Goal: Information Seeking & Learning: Learn about a topic

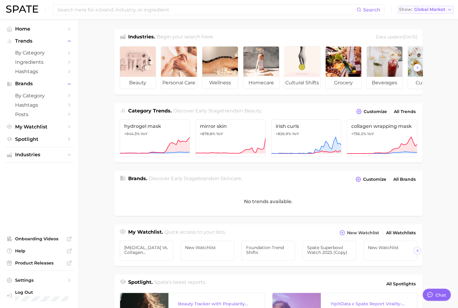
click at [434, 13] on button "Show Global Market" at bounding box center [425, 10] width 56 height 8
click at [435, 22] on button "[GEOGRAPHIC_DATA]" at bounding box center [425, 19] width 56 height 11
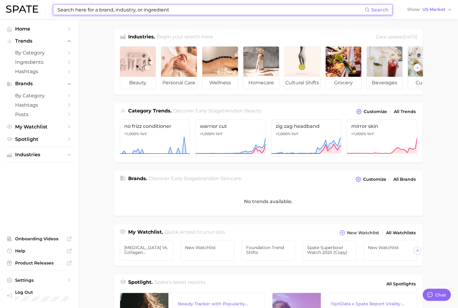
click at [104, 11] on input at bounding box center [211, 10] width 308 height 10
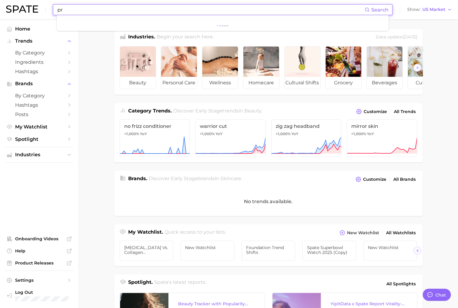
type input "p"
click at [253, 25] on button "Suggest" at bounding box center [255, 25] width 35 height 10
click at [142, 10] on input "lineage provisions" at bounding box center [211, 10] width 308 height 10
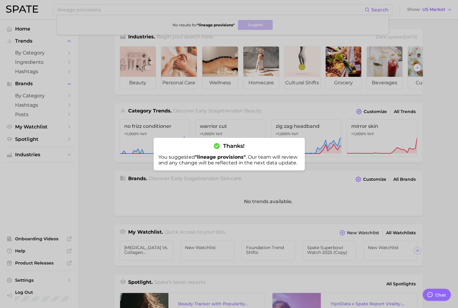
click at [168, 17] on div at bounding box center [229, 154] width 458 height 308
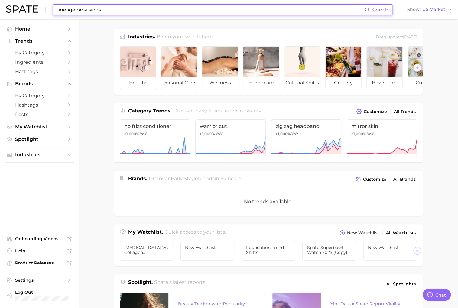
click at [117, 9] on input "lineage provisions" at bounding box center [211, 10] width 308 height 10
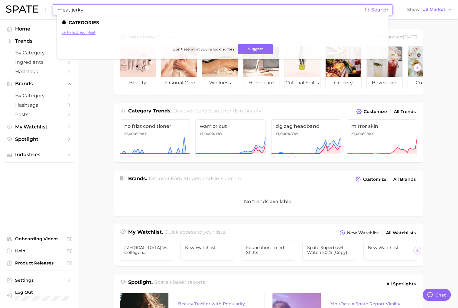
type input "meat jerky"
click at [87, 31] on link "jerky & dried meat" at bounding box center [79, 32] width 34 height 5
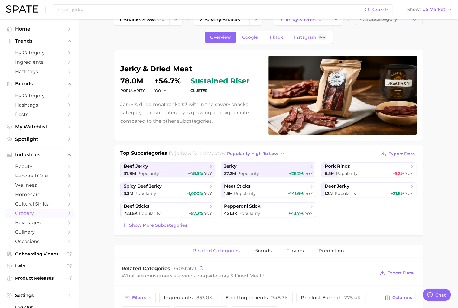
scroll to position [29, 0]
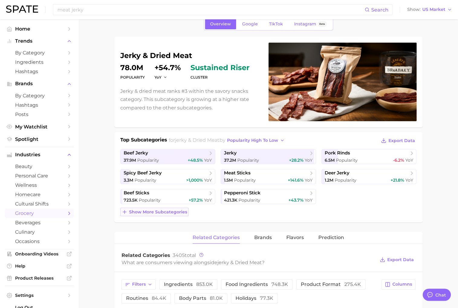
click at [154, 212] on span "Show more subcategories" at bounding box center [158, 211] width 58 height 5
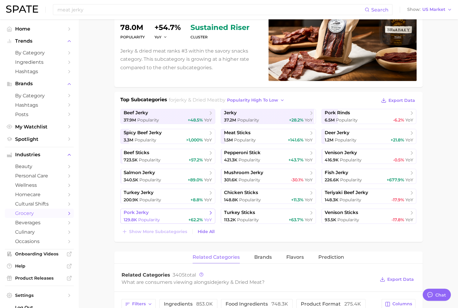
scroll to position [68, 0]
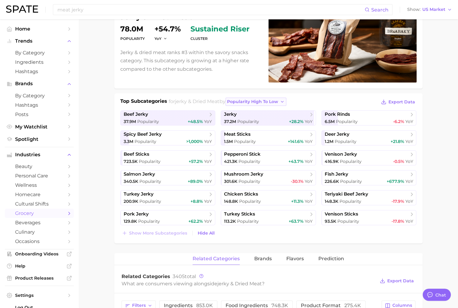
click at [275, 102] on span "popularity high to low" at bounding box center [252, 101] width 51 height 5
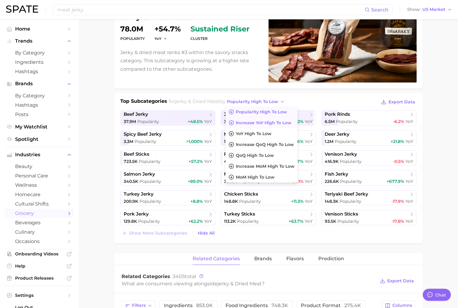
click at [285, 123] on span "Increase YoY high to low" at bounding box center [264, 122] width 56 height 5
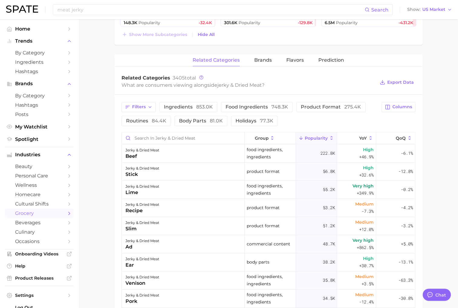
scroll to position [267, 0]
click at [143, 106] on span "Filters" at bounding box center [139, 105] width 14 height 5
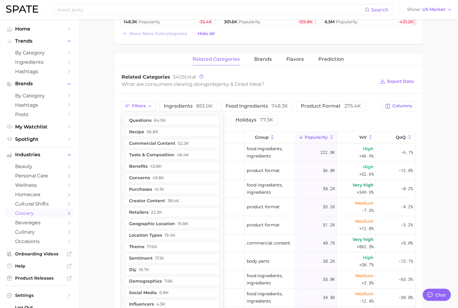
click at [113, 157] on main "1. snacks & sweets 2. savory snacks 3. jerky & dried meat 4. Subcategory Overvi…" at bounding box center [268, 114] width 379 height 724
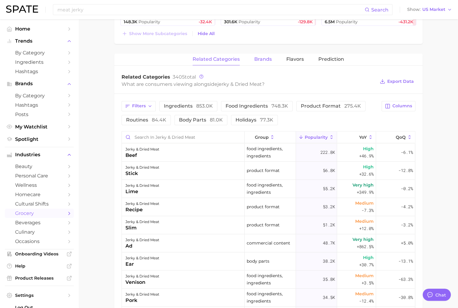
click at [264, 59] on span "brands" at bounding box center [263, 58] width 18 height 5
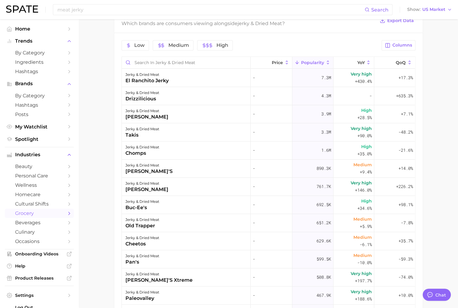
scroll to position [318, 0]
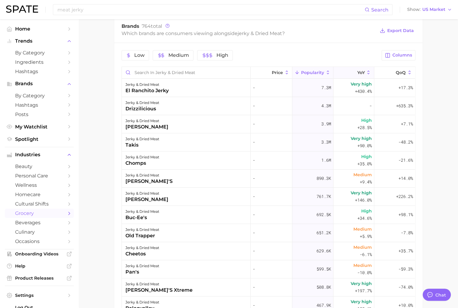
click at [362, 70] on span "YoY" at bounding box center [361, 72] width 8 height 5
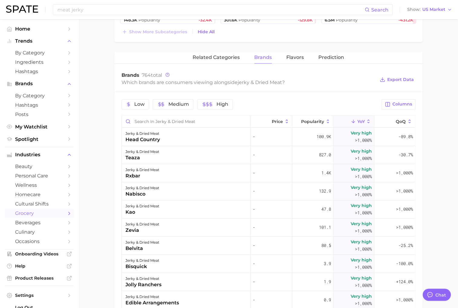
scroll to position [269, 0]
click at [332, 59] on span "Prediction" at bounding box center [331, 57] width 26 height 5
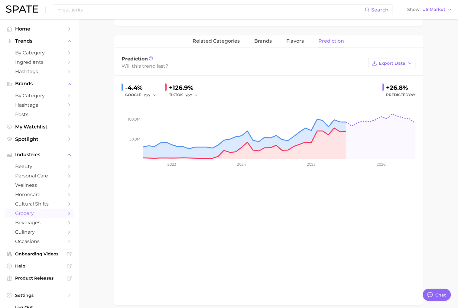
scroll to position [291, 0]
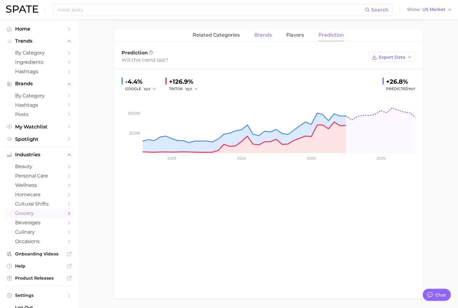
click at [264, 33] on span "brands" at bounding box center [263, 34] width 18 height 5
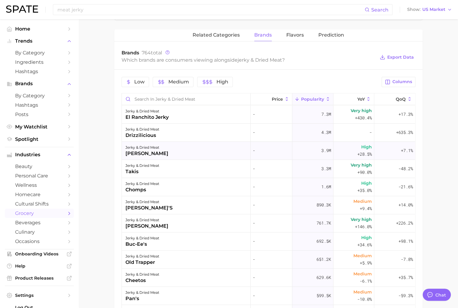
click at [196, 150] on div "jerky & dried meat [PERSON_NAME]" at bounding box center [186, 151] width 129 height 18
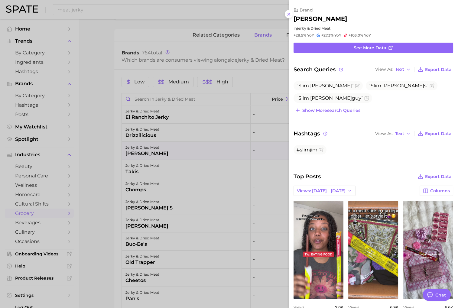
scroll to position [0, 0]
click at [350, 50] on link "See more data" at bounding box center [373, 48] width 160 height 10
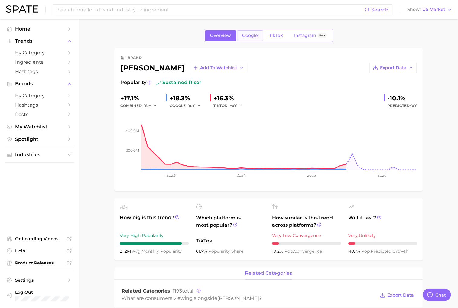
click at [254, 37] on span "Google" at bounding box center [250, 35] width 16 height 5
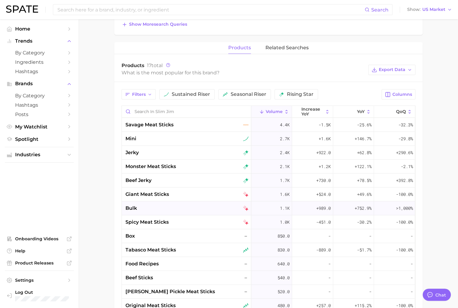
scroll to position [227, 0]
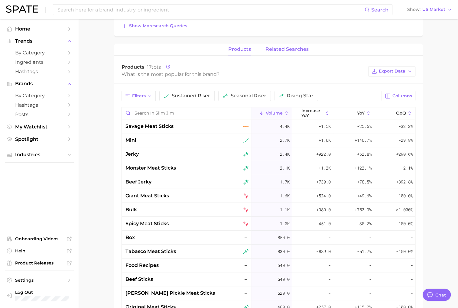
click at [295, 49] on span "related searches" at bounding box center [286, 49] width 43 height 5
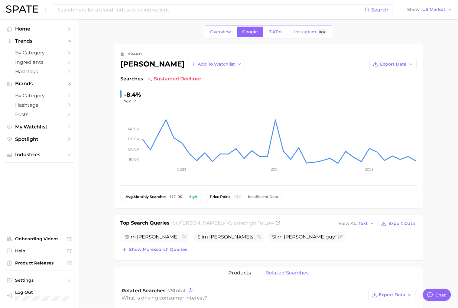
scroll to position [0, 0]
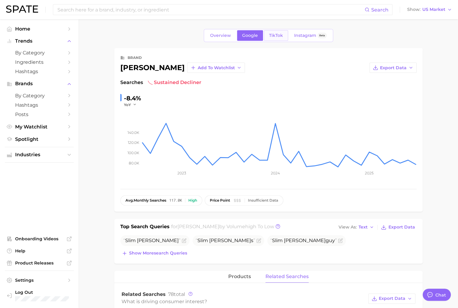
click at [280, 37] on span "TikTok" at bounding box center [276, 35] width 14 height 5
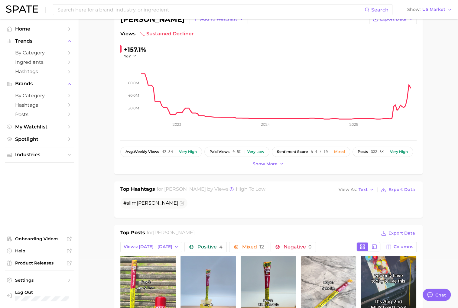
scroll to position [51, 0]
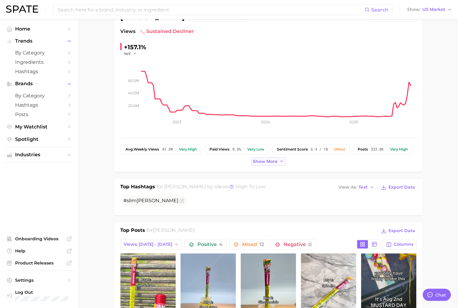
click at [263, 162] on span "Show more" at bounding box center [265, 161] width 25 height 5
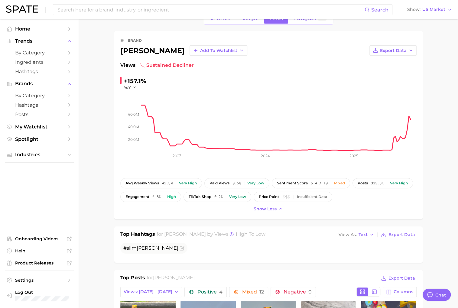
scroll to position [17, 0]
click at [408, 53] on button "Export Data" at bounding box center [392, 51] width 47 height 10
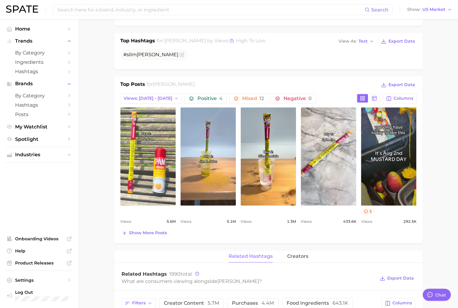
scroll to position [239, 0]
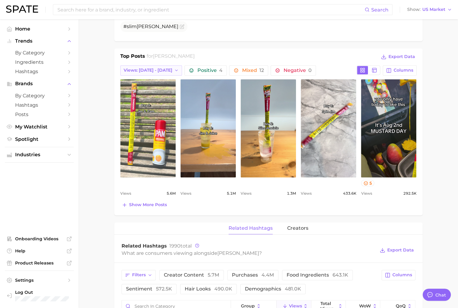
click at [163, 72] on button "Views: [DATE] - [DATE]" at bounding box center [151, 70] width 62 height 10
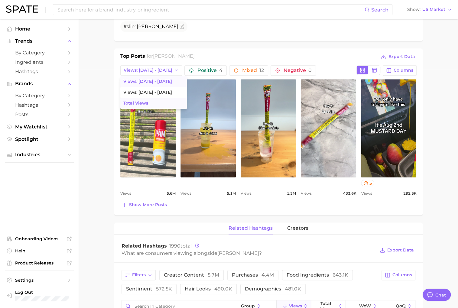
click at [166, 101] on button "Total Views" at bounding box center [153, 103] width 66 height 11
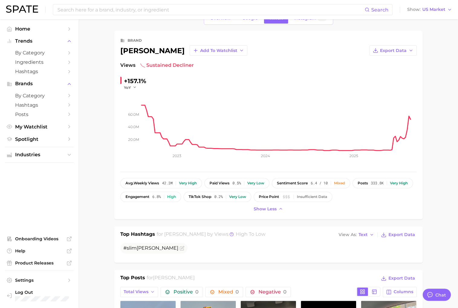
scroll to position [0, 0]
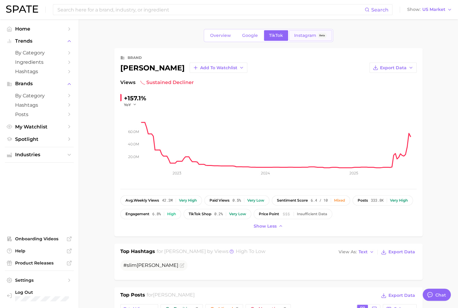
click at [306, 38] on link "Instagram Beta" at bounding box center [310, 35] width 43 height 11
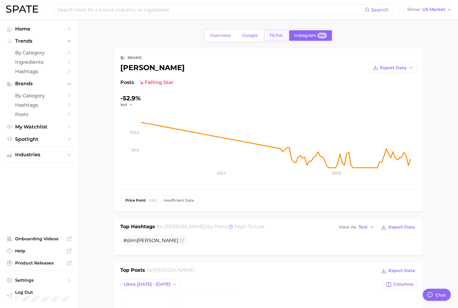
click at [274, 36] on span "TikTok" at bounding box center [276, 35] width 14 height 5
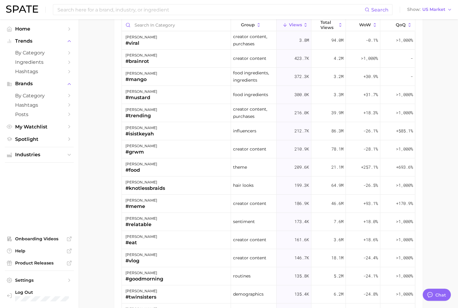
scroll to position [520, 0]
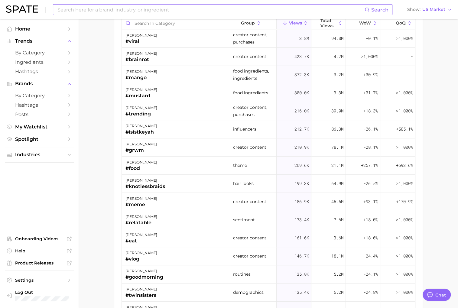
click at [95, 11] on input at bounding box center [211, 10] width 308 height 10
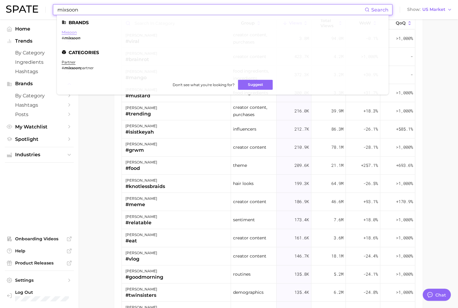
type input "mixsoon"
click at [69, 31] on link "mixsoon" at bounding box center [69, 32] width 15 height 5
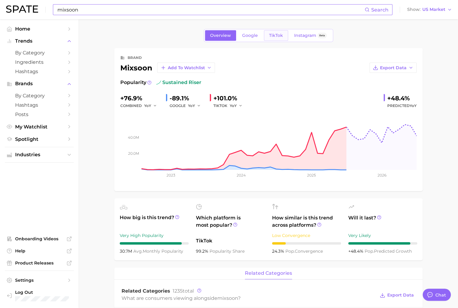
click at [274, 35] on span "TikTok" at bounding box center [276, 35] width 14 height 5
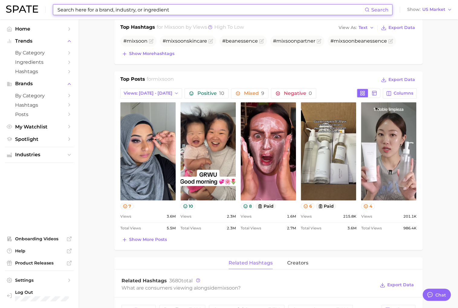
scroll to position [211, 0]
click at [373, 91] on rect at bounding box center [374, 93] width 4 height 4
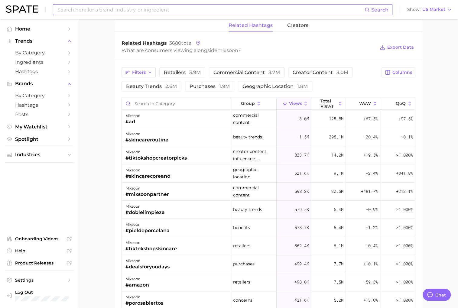
scroll to position [614, 0]
click at [137, 67] on button "Filters" at bounding box center [138, 72] width 34 height 10
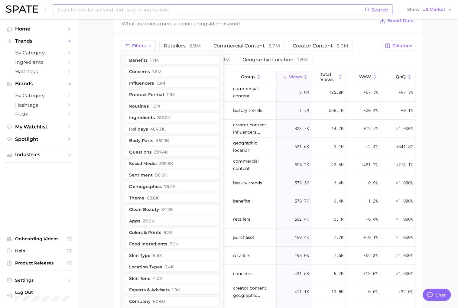
scroll to position [641, 0]
click at [185, 181] on button "demographics 75.4k" at bounding box center [172, 186] width 94 height 10
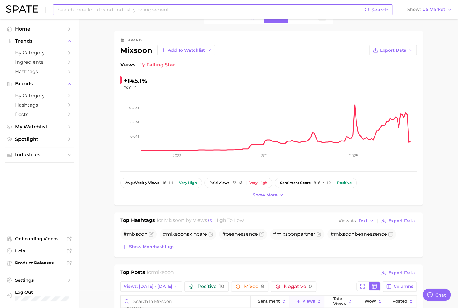
scroll to position [0, 0]
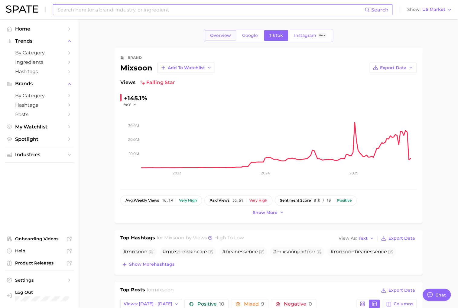
click at [224, 34] on span "Overview" at bounding box center [220, 35] width 21 height 5
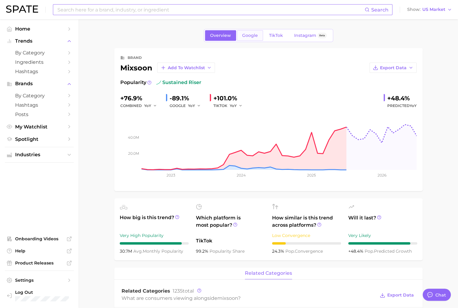
click at [250, 37] on span "Google" at bounding box center [250, 35] width 16 height 5
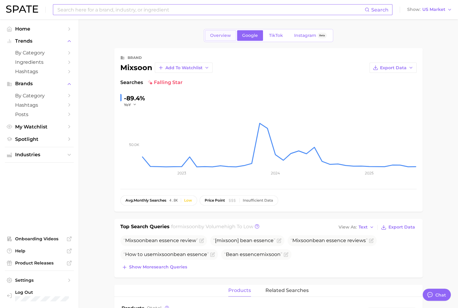
click at [223, 37] on span "Overview" at bounding box center [220, 35] width 21 height 5
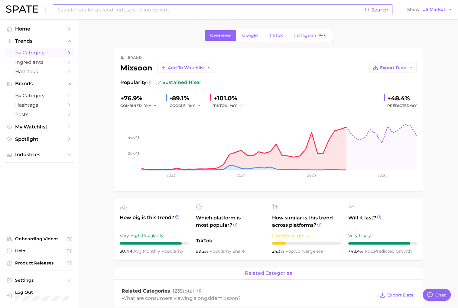
click at [54, 53] on span "by Category" at bounding box center [39, 53] width 48 height 6
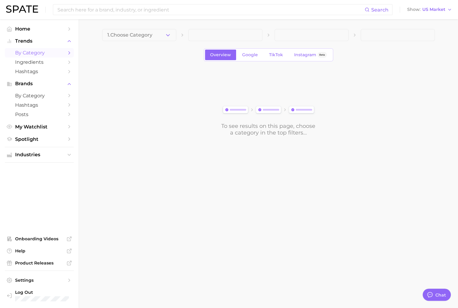
click at [169, 42] on div "1. Choose Category Overview Google TikTok Instagram Beta To see results on this…" at bounding box center [268, 82] width 332 height 107
click at [169, 38] on icon "button" at bounding box center [168, 35] width 6 height 6
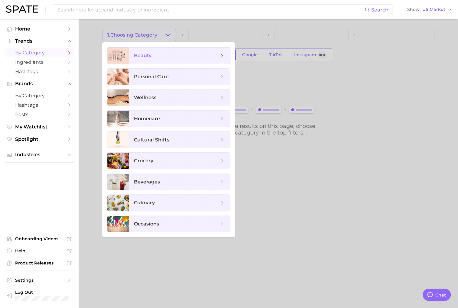
click at [205, 57] on span "beauty" at bounding box center [176, 55] width 85 height 7
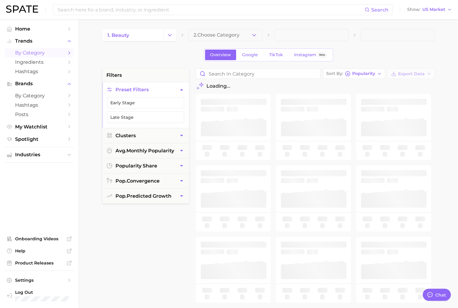
click at [236, 31] on button "2. Choose Category" at bounding box center [225, 35] width 74 height 12
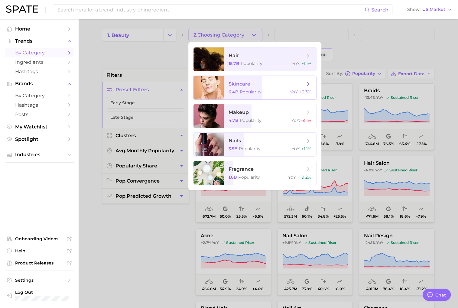
click at [287, 90] on div "6.4b Popularity YoY : +2.3%" at bounding box center [269, 91] width 83 height 5
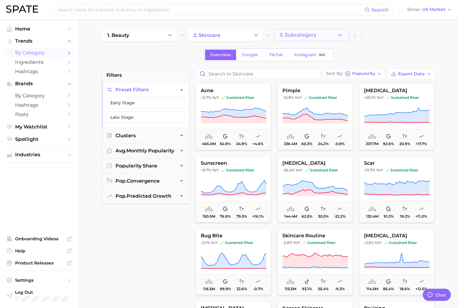
click at [345, 38] on button "3. Subcategory" at bounding box center [311, 35] width 74 height 12
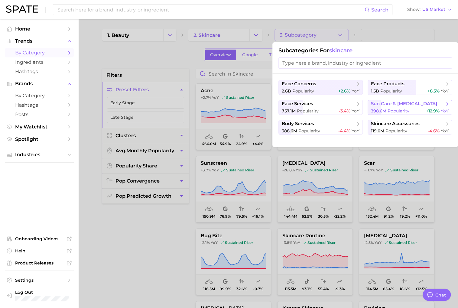
click at [416, 102] on span "sun care & [MEDICAL_DATA]" at bounding box center [404, 104] width 66 height 6
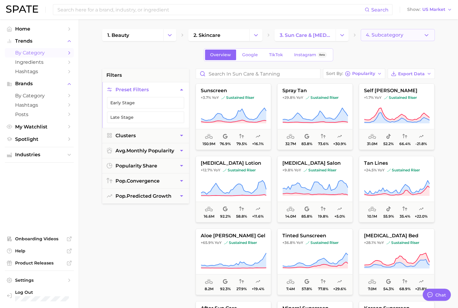
click at [405, 33] on button "4. Subcategory" at bounding box center [397, 35] width 74 height 12
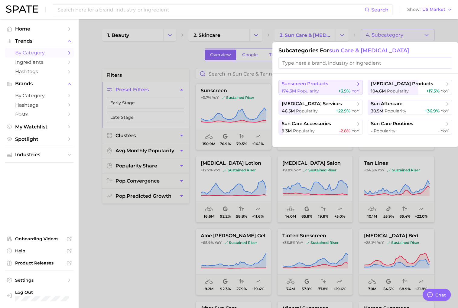
click at [349, 88] on span "+3.9% YoY" at bounding box center [348, 91] width 21 height 6
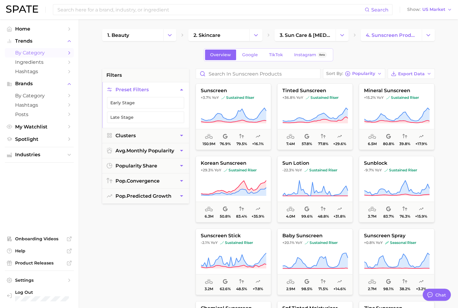
scroll to position [2, 0]
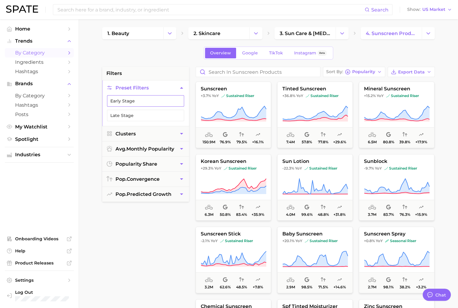
click at [146, 98] on button "Early Stage" at bounding box center [145, 100] width 77 height 11
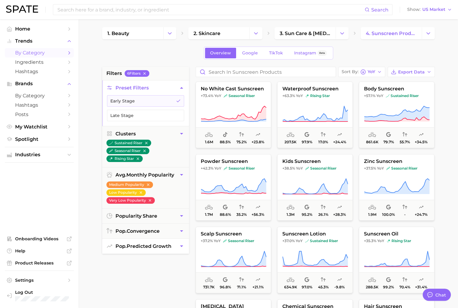
click at [178, 243] on icon "button" at bounding box center [181, 246] width 6 height 6
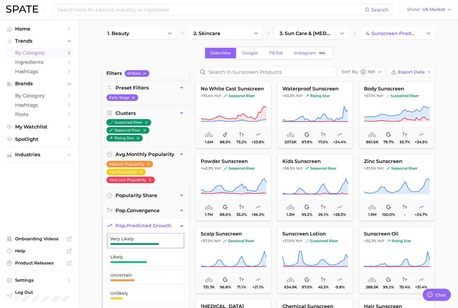
click at [167, 240] on span "Very Likely" at bounding box center [140, 240] width 61 height 8
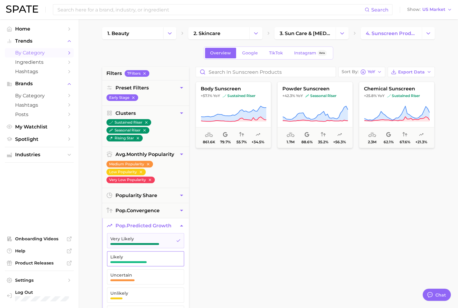
click at [163, 255] on span "Likely" at bounding box center [140, 256] width 61 height 5
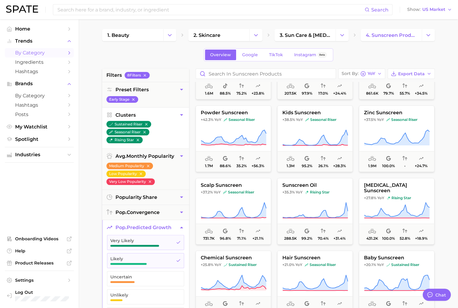
scroll to position [45, 0]
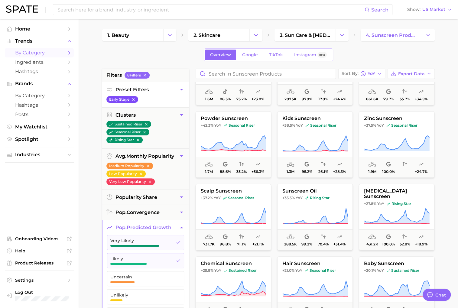
click at [136, 100] on button "Early Stage" at bounding box center [122, 99] width 32 height 7
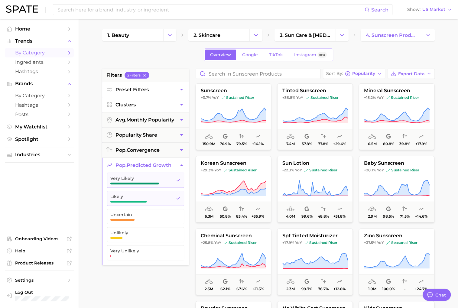
click at [180, 102] on icon "button" at bounding box center [181, 105] width 6 height 6
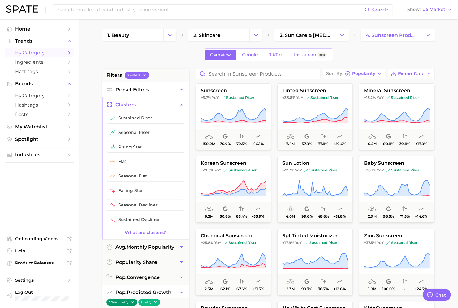
click at [180, 87] on icon "button" at bounding box center [181, 89] width 6 height 6
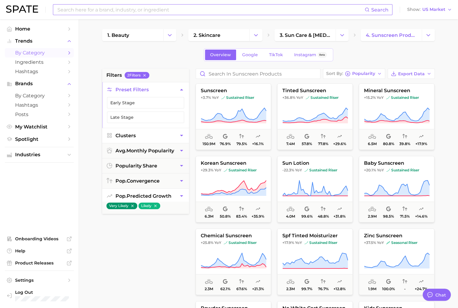
click at [153, 14] on input at bounding box center [211, 10] width 308 height 10
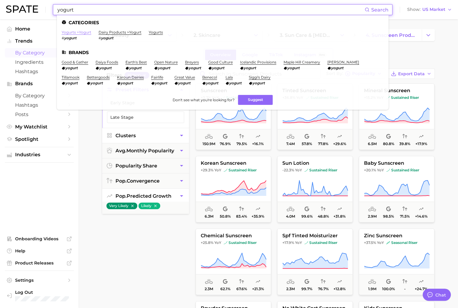
type input "yogurt"
click at [82, 32] on link "yogurts > yogurt" at bounding box center [77, 32] width 30 height 5
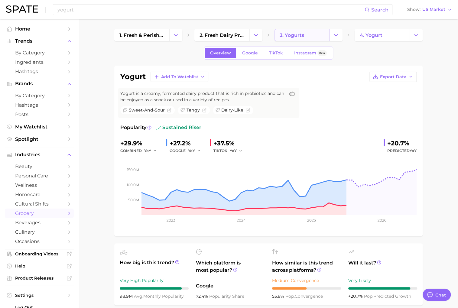
click at [307, 37] on link "3. yogurts" at bounding box center [301, 35] width 55 height 12
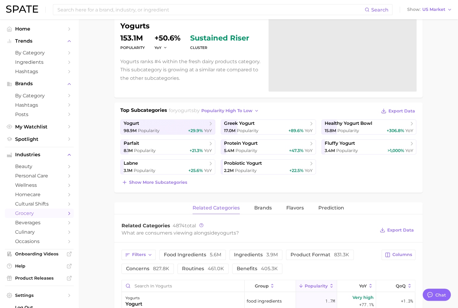
scroll to position [62, 0]
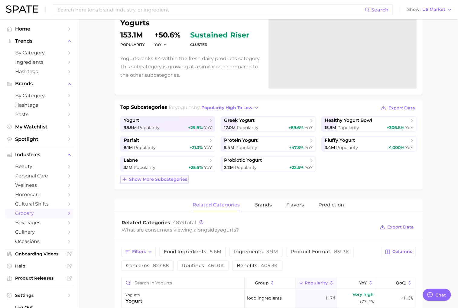
click at [156, 178] on span "Show more subcategories" at bounding box center [158, 179] width 58 height 5
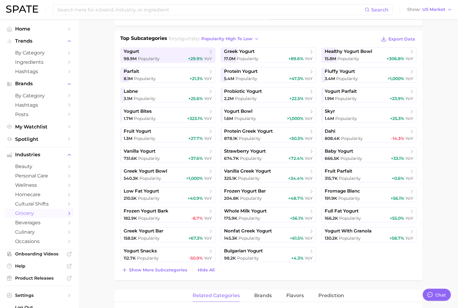
scroll to position [126, 0]
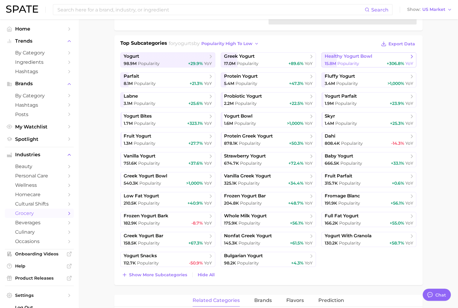
click at [356, 63] on span "Popularity" at bounding box center [348, 63] width 22 height 5
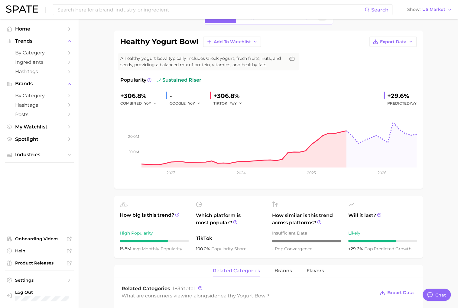
scroll to position [36, 0]
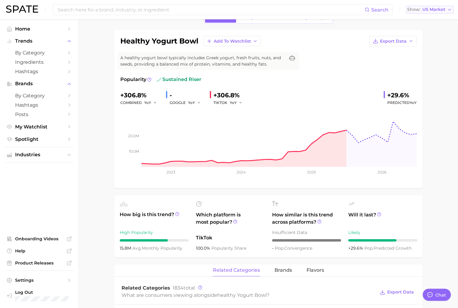
click at [443, 9] on span "US Market" at bounding box center [433, 9] width 23 height 3
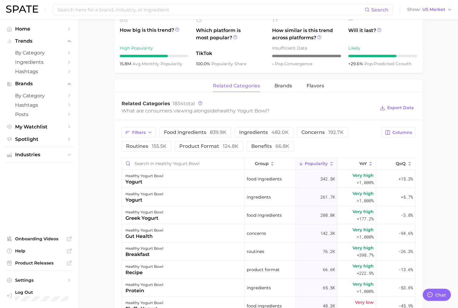
scroll to position [253, 0]
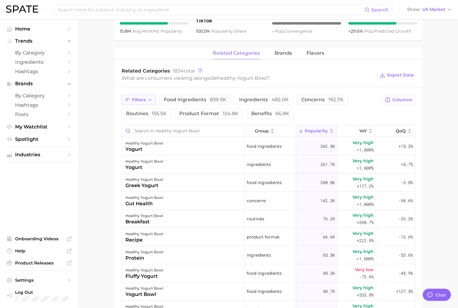
click at [148, 96] on button "Filters" at bounding box center [138, 100] width 34 height 10
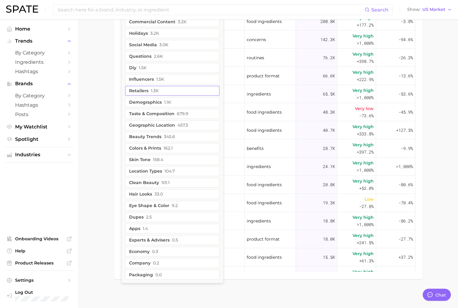
scroll to position [414, 0]
click at [183, 125] on span "457.3" at bounding box center [182, 124] width 11 height 5
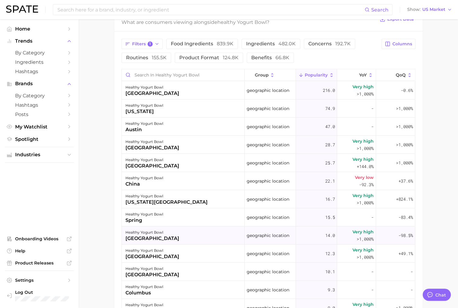
scroll to position [305, 0]
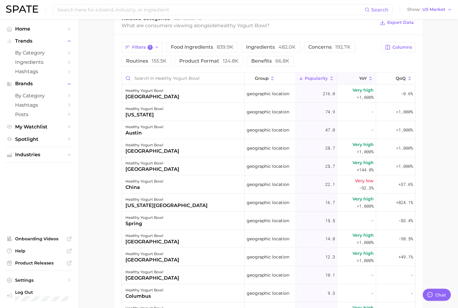
click at [370, 79] on icon at bounding box center [370, 78] width 2 height 4
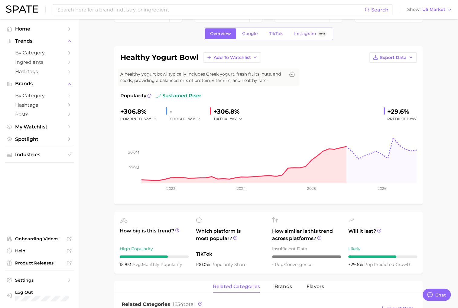
scroll to position [0, 0]
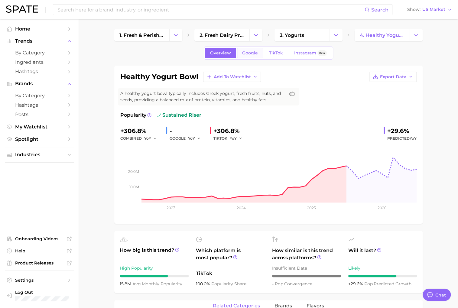
click at [254, 55] on span "Google" at bounding box center [250, 52] width 16 height 5
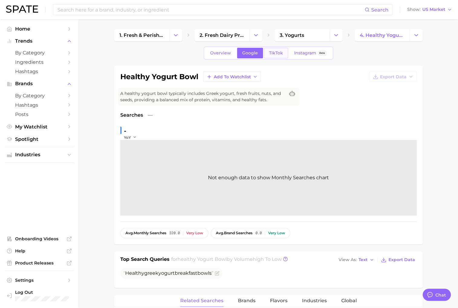
click at [269, 57] on link "TikTok" at bounding box center [276, 53] width 24 height 11
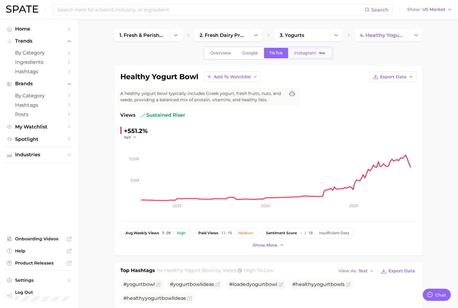
click at [311, 52] on span "Instagram" at bounding box center [305, 52] width 22 height 5
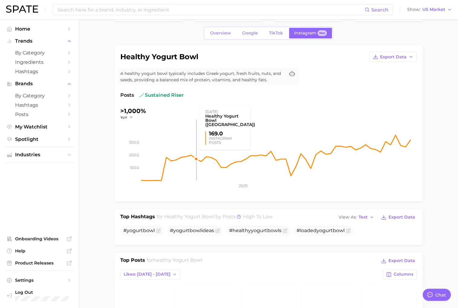
scroll to position [20, 0]
click at [276, 35] on span "TikTok" at bounding box center [276, 33] width 14 height 5
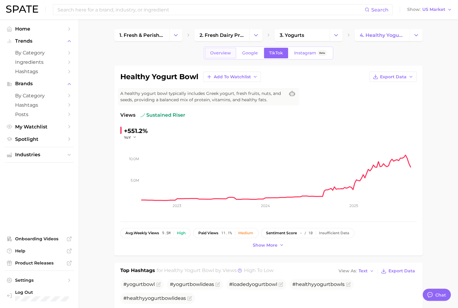
click at [221, 50] on span "Overview" at bounding box center [220, 52] width 21 height 5
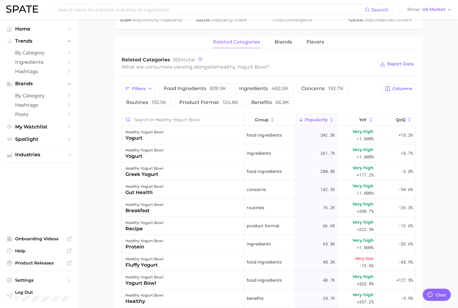
scroll to position [296, 0]
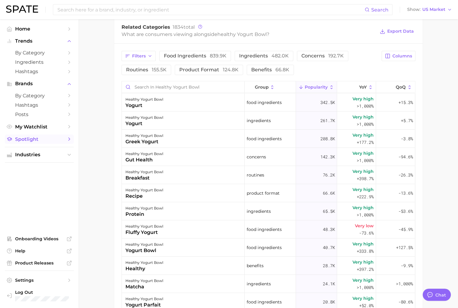
click at [54, 140] on span "Spotlight" at bounding box center [39, 139] width 48 height 6
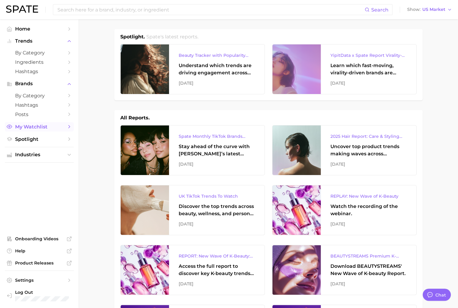
click at [66, 126] on link "My Watchlist" at bounding box center [39, 126] width 69 height 9
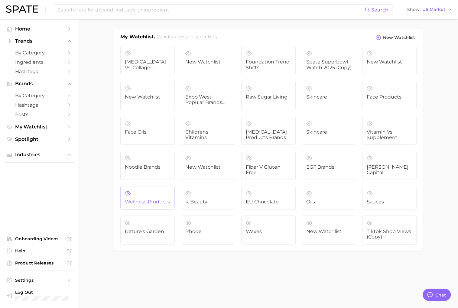
click at [157, 200] on span "Wellness Products" at bounding box center [147, 201] width 45 height 5
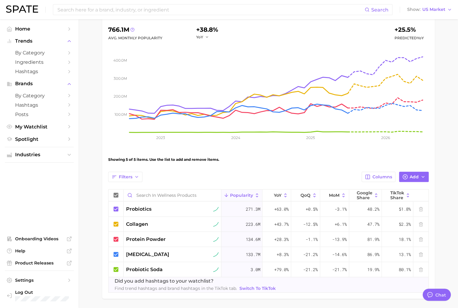
scroll to position [79, 0]
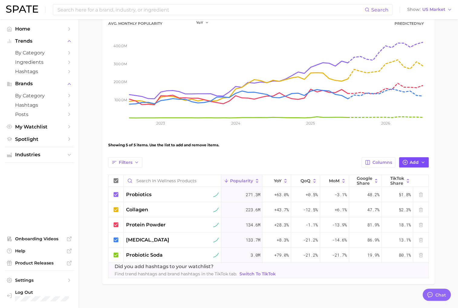
click at [411, 163] on span "Add" at bounding box center [413, 162] width 9 height 5
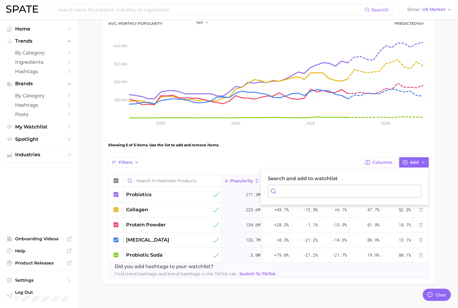
click at [304, 151] on div "Showing 5 of 5 items. Use the list to add and remove items." at bounding box center [268, 145] width 320 height 17
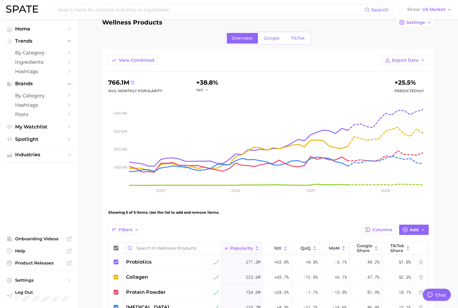
scroll to position [12, 0]
click at [424, 57] on icon "button" at bounding box center [422, 59] width 5 height 5
click at [347, 61] on div "View Combined Export Data Table Data CSV Time Series CSV Time Series Image" at bounding box center [268, 63] width 332 height 17
click at [275, 41] on link "Google" at bounding box center [272, 38] width 26 height 11
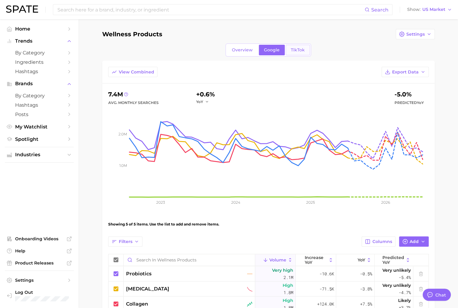
click at [302, 53] on link "TikTok" at bounding box center [297, 50] width 24 height 11
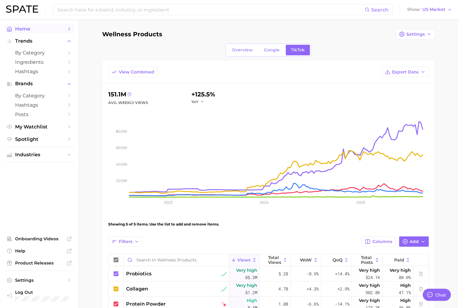
click at [29, 28] on span "Home" at bounding box center [39, 29] width 48 height 6
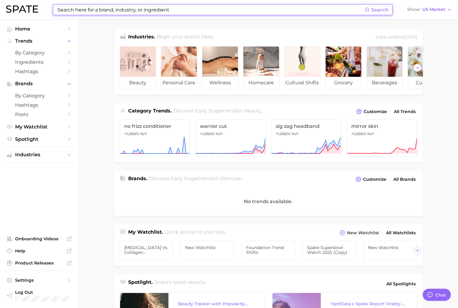
click at [89, 9] on input at bounding box center [211, 10] width 308 height 10
click at [95, 44] on main "Industries. Begin your search here. Data update: [DATE] beauty personal care we…" at bounding box center [268, 247] width 379 height 457
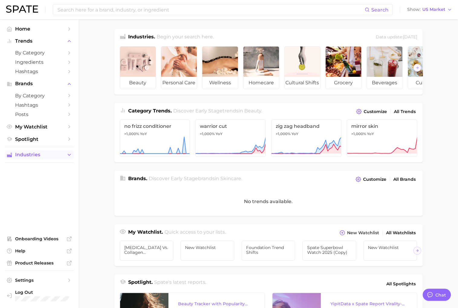
click at [53, 159] on button "Industries" at bounding box center [39, 154] width 69 height 9
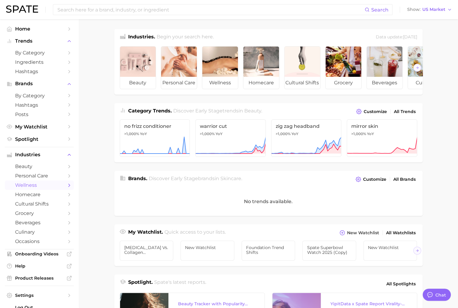
click at [52, 188] on span "wellness" at bounding box center [39, 185] width 48 height 6
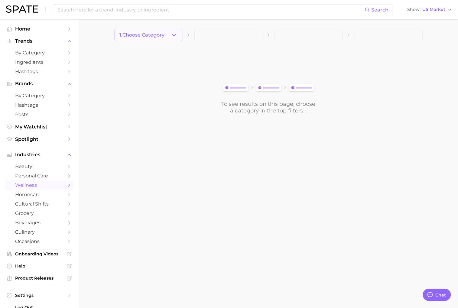
click at [179, 38] on button "1. Choose Category" at bounding box center [148, 35] width 68 height 12
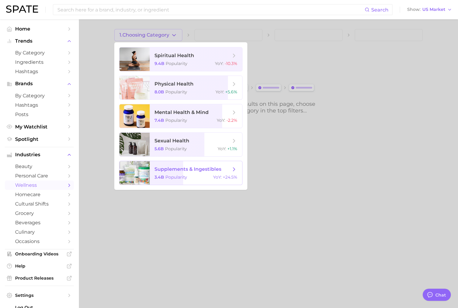
click at [195, 176] on div "3.4b Popularity YoY : +24.5%" at bounding box center [195, 176] width 83 height 5
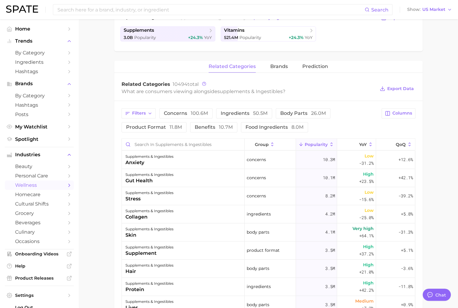
scroll to position [108, 0]
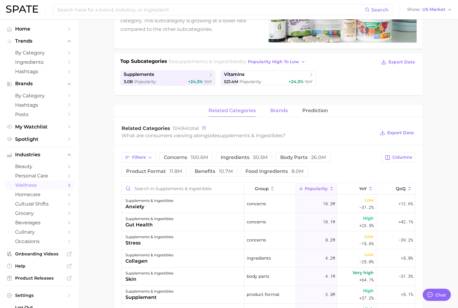
click at [282, 110] on span "brands" at bounding box center [279, 110] width 18 height 5
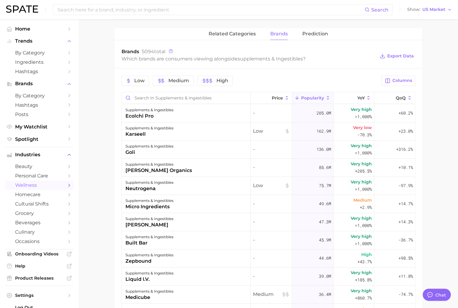
scroll to position [186, 0]
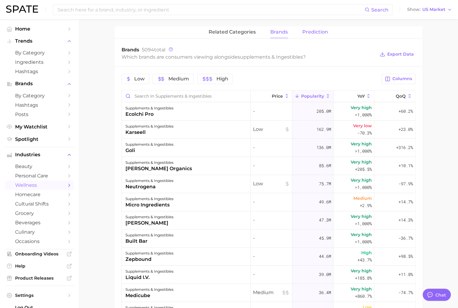
click at [316, 33] on span "Prediction" at bounding box center [315, 31] width 26 height 5
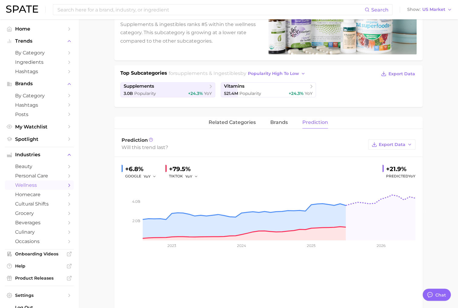
scroll to position [92, 0]
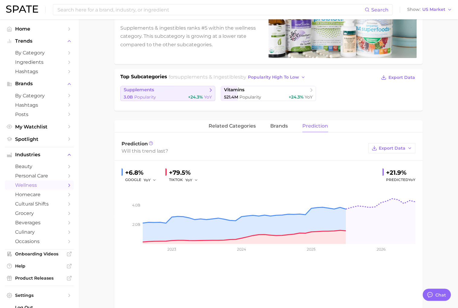
click at [207, 89] on span "supplements" at bounding box center [166, 90] width 84 height 6
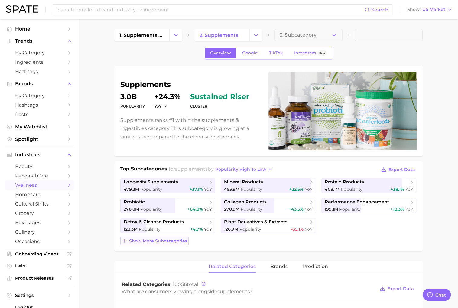
click at [157, 239] on span "Show more subcategories" at bounding box center [158, 240] width 58 height 5
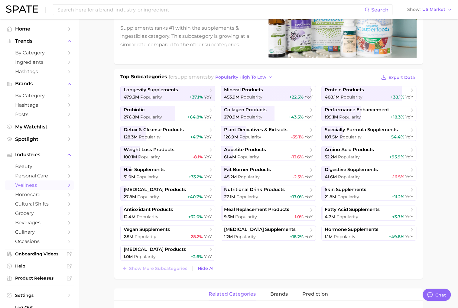
scroll to position [93, 0]
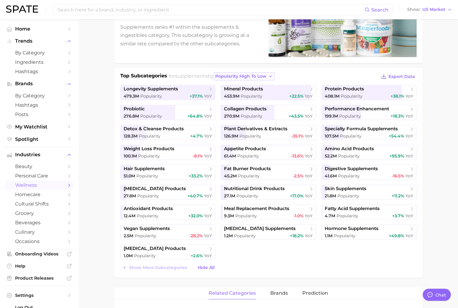
click at [266, 76] on span "popularity high to low" at bounding box center [240, 76] width 51 height 5
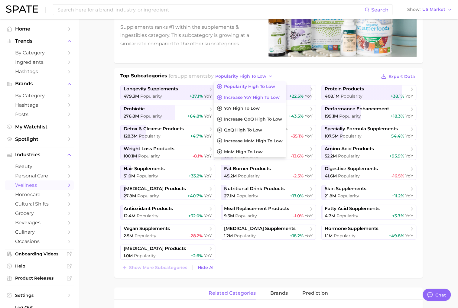
click at [263, 95] on span "Increase YoY high to low" at bounding box center [252, 97] width 56 height 5
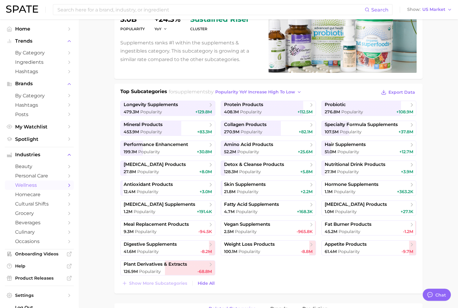
scroll to position [73, 0]
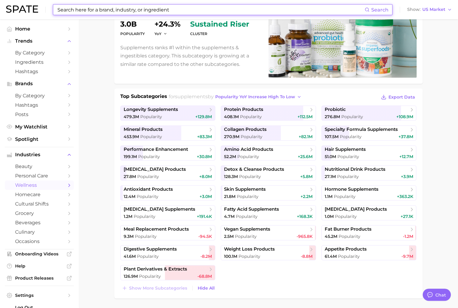
click at [100, 12] on input at bounding box center [211, 10] width 308 height 10
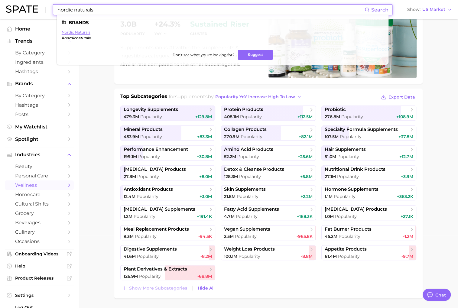
type input "nordic naturals"
click at [80, 31] on link "nordic naturals" at bounding box center [76, 32] width 29 height 5
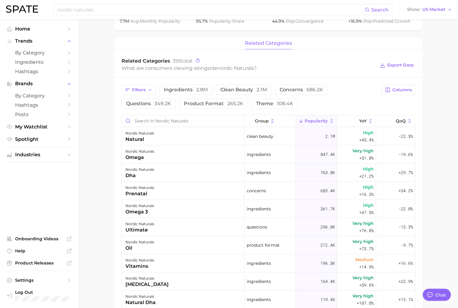
scroll to position [236, 0]
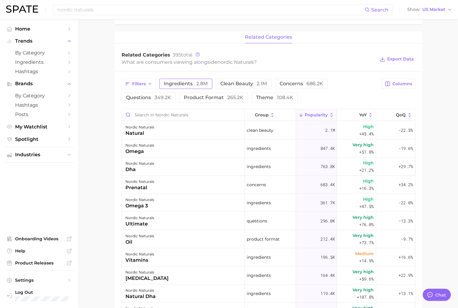
click at [179, 81] on span "ingredients 2.8m" at bounding box center [186, 83] width 44 height 5
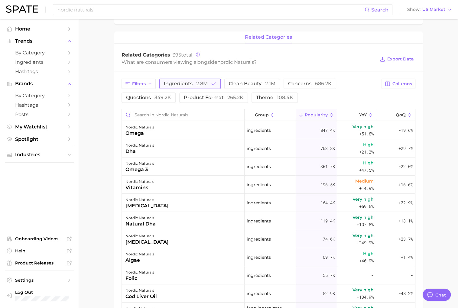
click at [179, 81] on span "ingredients 2.8m" at bounding box center [186, 83] width 44 height 5
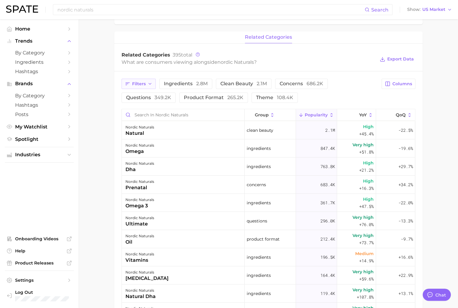
click at [140, 83] on span "Filters" at bounding box center [139, 83] width 14 height 5
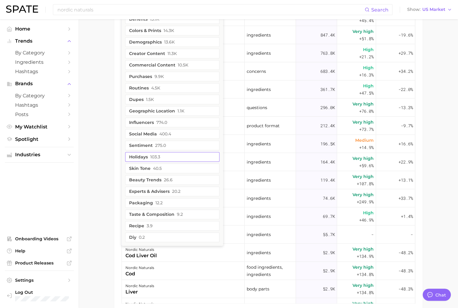
scroll to position [350, 0]
click at [89, 145] on main "Overview Google TikTok Instagram Beta brand nordic naturals Add to Watchlist Ex…" at bounding box center [268, 5] width 379 height 671
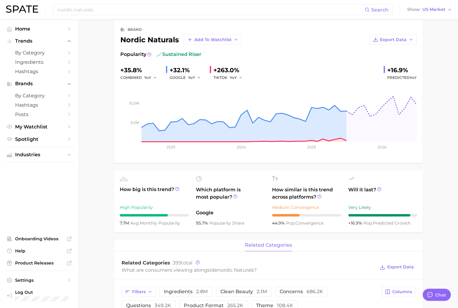
scroll to position [0, 0]
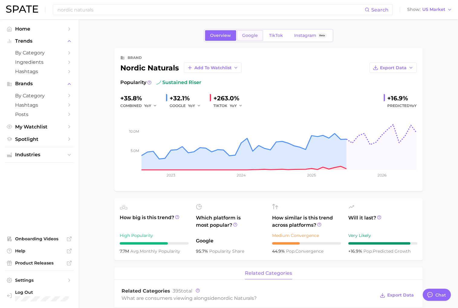
click at [245, 33] on span "Google" at bounding box center [250, 35] width 16 height 5
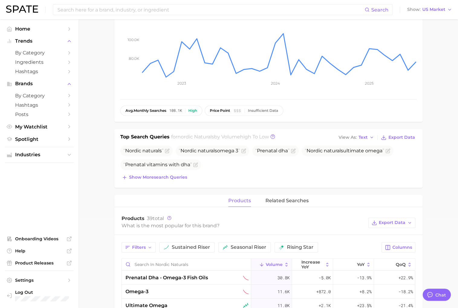
scroll to position [97, 0]
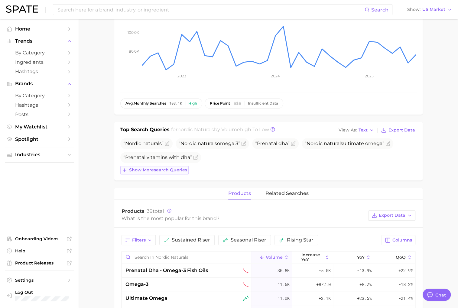
click at [153, 166] on button "Show more search queries" at bounding box center [154, 170] width 68 height 8
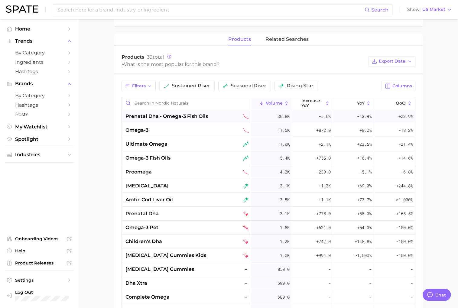
scroll to position [264, 0]
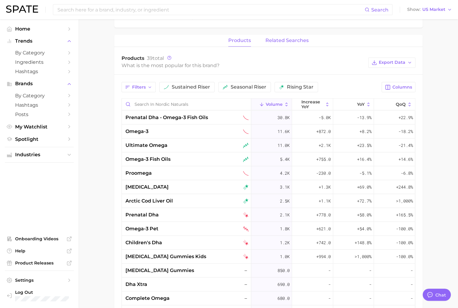
click at [278, 36] on button "related searches" at bounding box center [286, 41] width 43 height 12
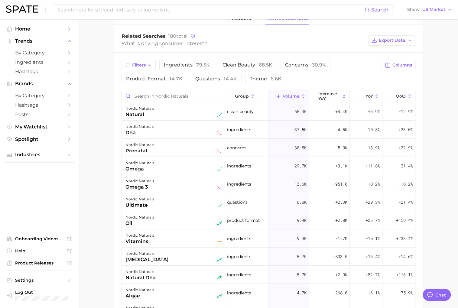
scroll to position [292, 0]
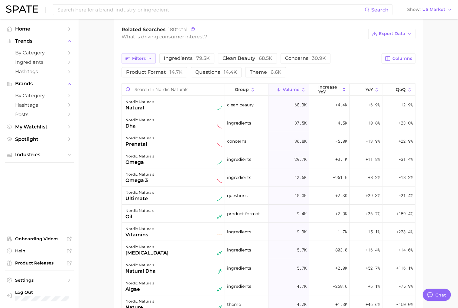
click at [143, 56] on span "Filters" at bounding box center [139, 58] width 14 height 5
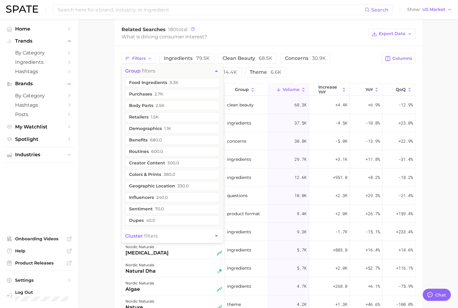
click at [111, 135] on main "Overview Google TikTok Instagram Beta brand nordic naturals Add to Watchlist Ex…" at bounding box center [268, 78] width 379 height 702
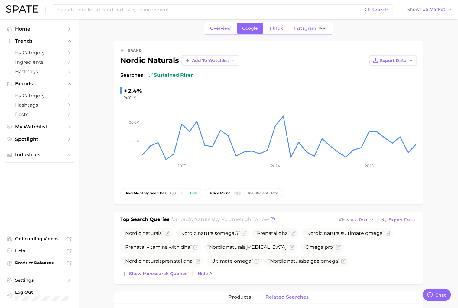
scroll to position [0, 0]
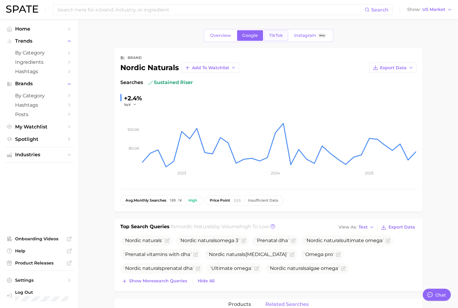
click at [276, 37] on span "TikTok" at bounding box center [276, 35] width 14 height 5
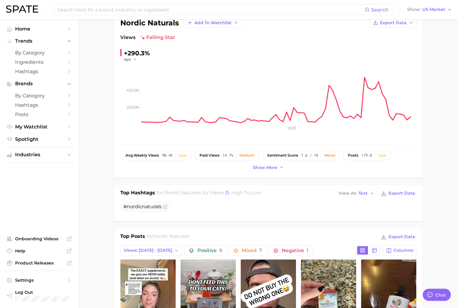
scroll to position [46, 0]
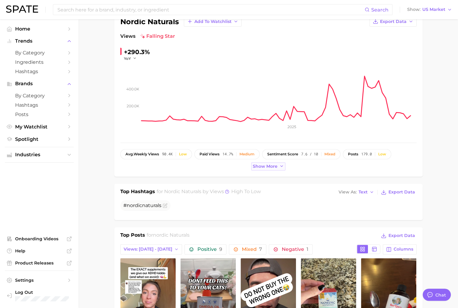
click at [260, 169] on button "Show more" at bounding box center [268, 166] width 34 height 8
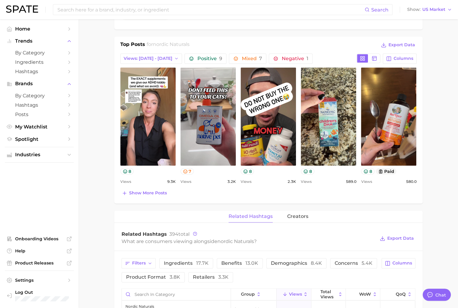
scroll to position [251, 0]
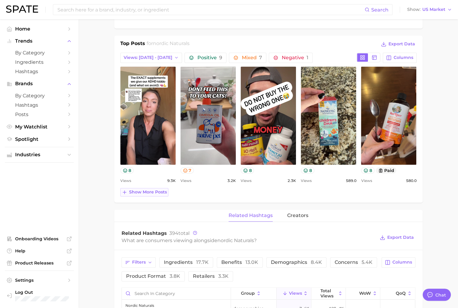
click at [156, 192] on span "Show more posts" at bounding box center [148, 191] width 38 height 5
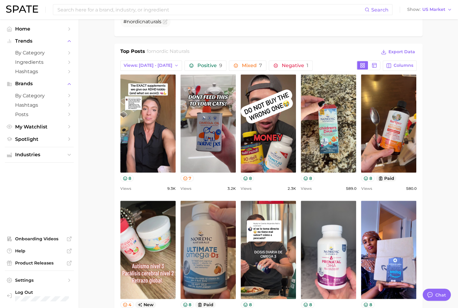
scroll to position [243, 0]
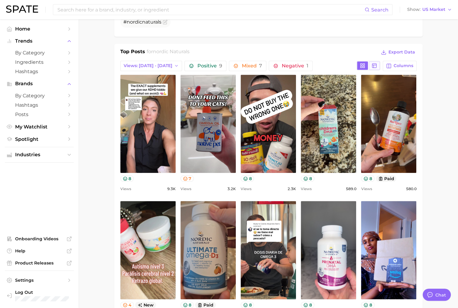
click at [376, 64] on icon at bounding box center [373, 65] width 5 height 5
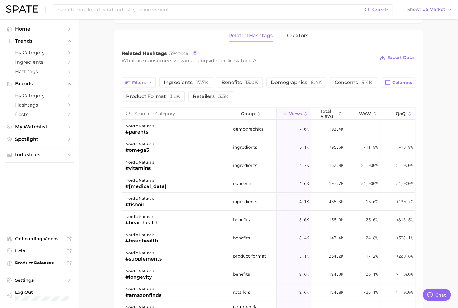
scroll to position [609, 0]
click at [197, 85] on button "ingredients 17.7k" at bounding box center [186, 82] width 54 height 10
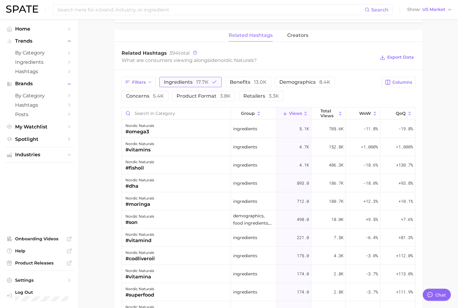
click at [197, 85] on button "ingredients 17.7k" at bounding box center [190, 82] width 62 height 10
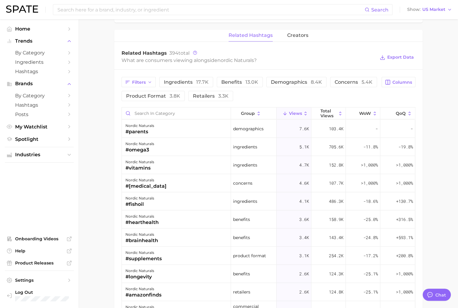
click at [299, 87] on div "Filters ingredients 17.7k benefits 13.0k demographics 8.4k concerns 5.4k produc…" at bounding box center [249, 89] width 256 height 24
click at [299, 81] on span "demographics 8.4k" at bounding box center [296, 81] width 51 height 5
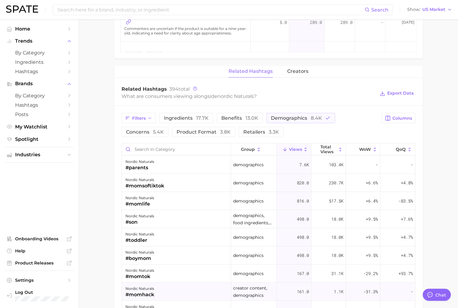
scroll to position [573, 0]
click at [296, 76] on button "creators" at bounding box center [297, 72] width 21 height 12
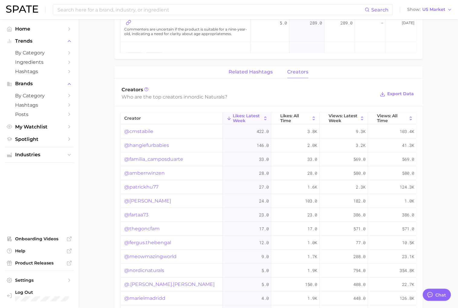
click at [251, 70] on span "related hashtags" at bounding box center [250, 71] width 44 height 5
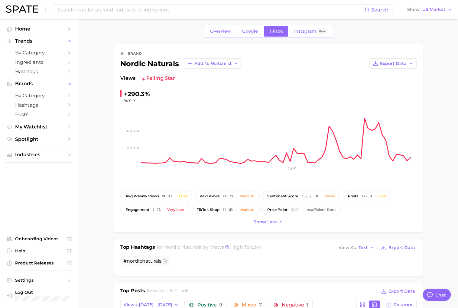
scroll to position [0, 0]
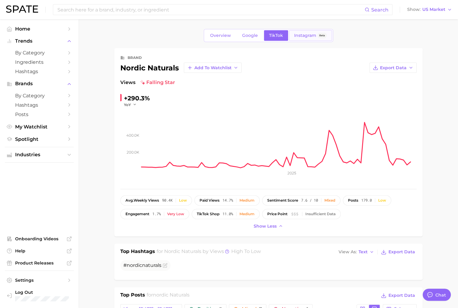
click at [296, 39] on link "Instagram Beta" at bounding box center [310, 35] width 43 height 11
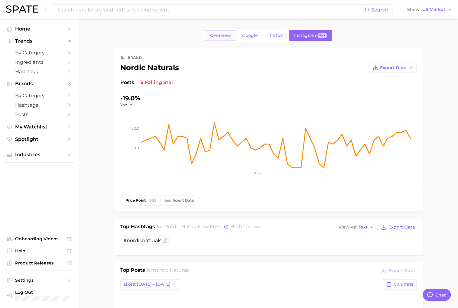
click at [215, 34] on span "Overview" at bounding box center [220, 35] width 21 height 5
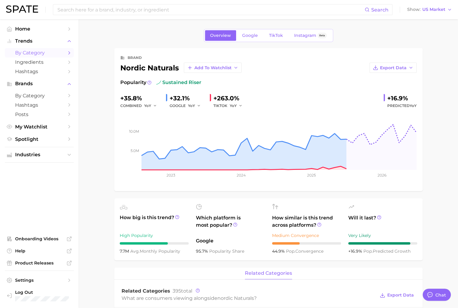
click at [52, 51] on span "by Category" at bounding box center [39, 53] width 48 height 6
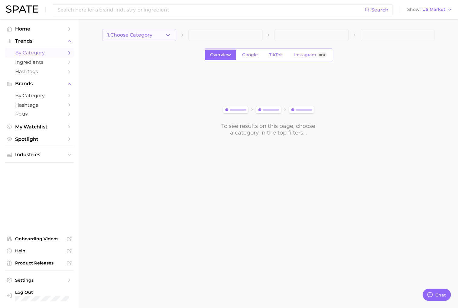
click at [164, 36] on button "1. Choose Category" at bounding box center [139, 35] width 74 height 12
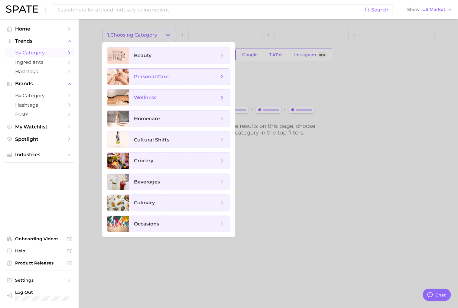
click at [168, 95] on span "wellness" at bounding box center [176, 97] width 85 height 7
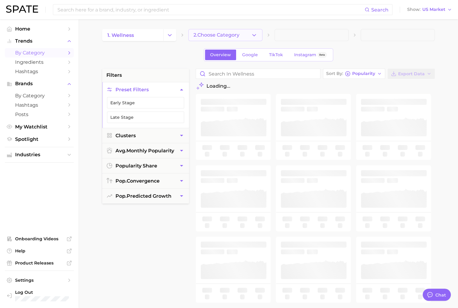
click at [243, 34] on button "2. Choose Category" at bounding box center [225, 35] width 74 height 12
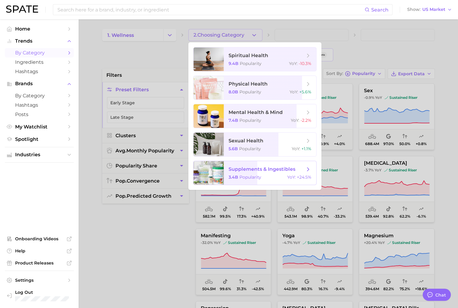
click at [260, 177] on span "Popularity" at bounding box center [250, 176] width 22 height 5
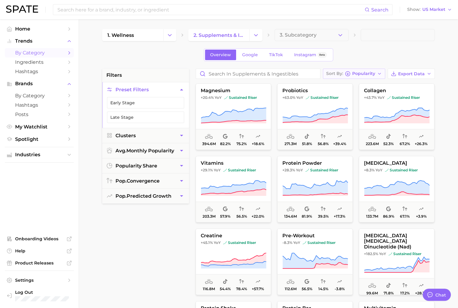
click at [376, 75] on button "Sort By Popularity" at bounding box center [354, 74] width 62 height 10
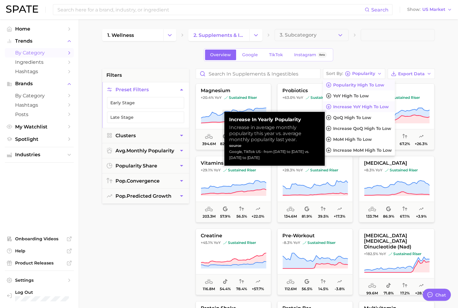
click at [385, 103] on button "Increase YoY high to low" at bounding box center [359, 106] width 72 height 11
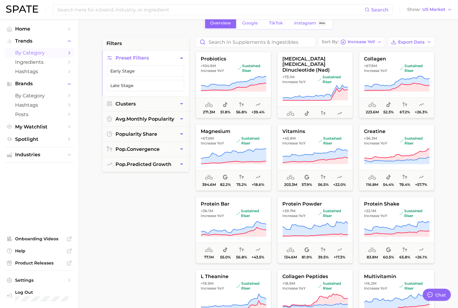
scroll to position [16, 0]
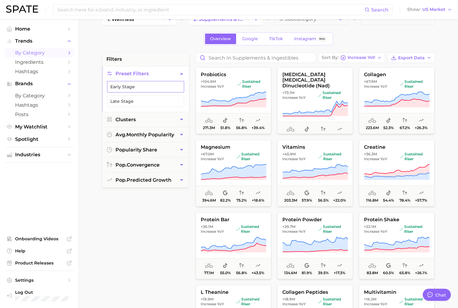
click at [155, 86] on button "Early Stage" at bounding box center [145, 86] width 77 height 11
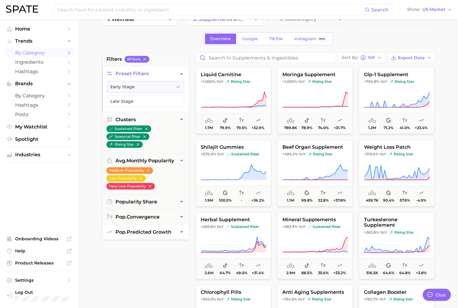
click at [175, 231] on button "pop. predicted growth" at bounding box center [145, 231] width 87 height 15
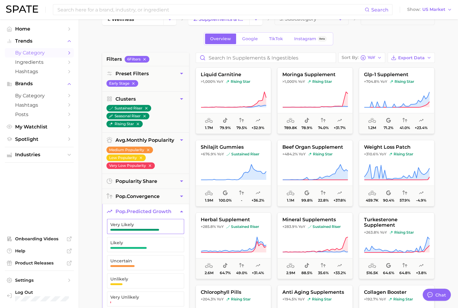
click at [168, 226] on span "Very Likely" at bounding box center [140, 226] width 61 height 8
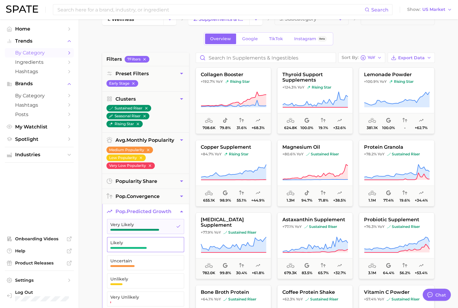
click at [165, 241] on span "Likely" at bounding box center [140, 242] width 61 height 5
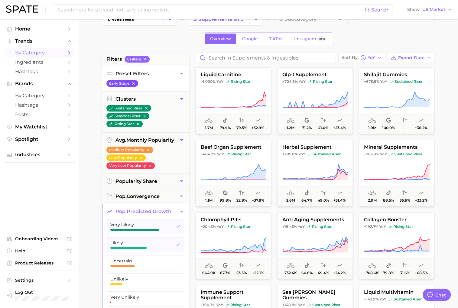
click at [137, 82] on button "Early Stage" at bounding box center [122, 83] width 32 height 7
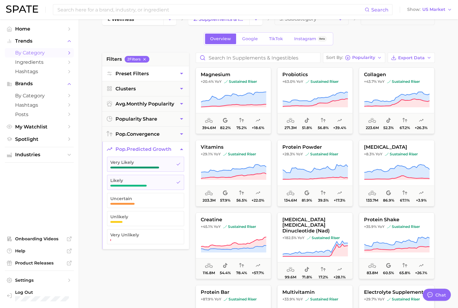
click at [138, 75] on span "Preset Filters" at bounding box center [131, 74] width 33 height 6
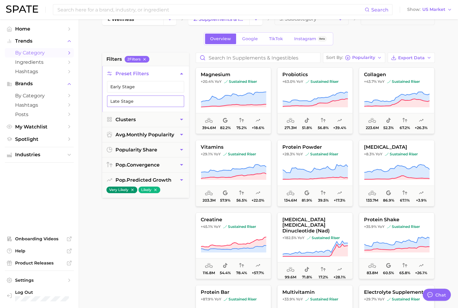
click at [134, 99] on button "Late Stage" at bounding box center [145, 100] width 77 height 11
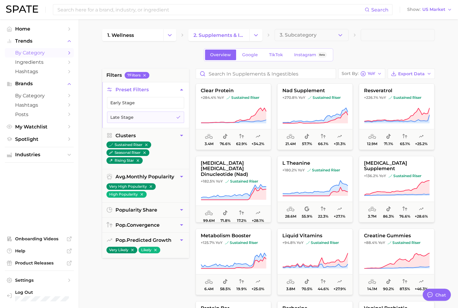
click at [88, 56] on main "1. wellness 2. supplements & ingestibles 3. Subcategory Overview Google TikTok …" at bounding box center [268, 248] width 379 height 458
click at [53, 131] on link "My Watchlist" at bounding box center [39, 126] width 69 height 9
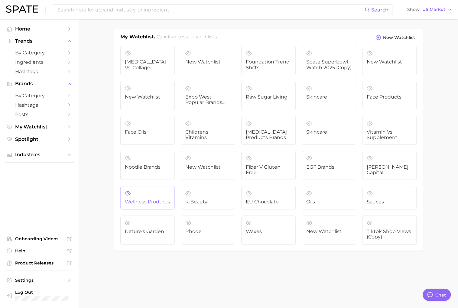
click at [151, 200] on span "Wellness Products" at bounding box center [147, 201] width 45 height 5
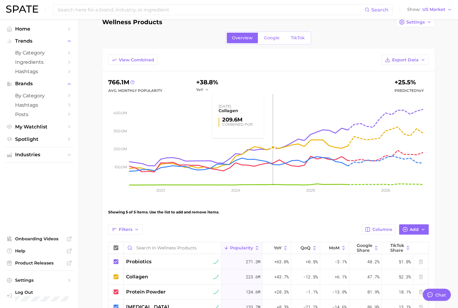
scroll to position [11, 0]
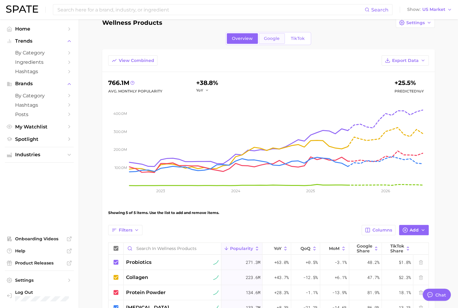
click at [274, 37] on span "Google" at bounding box center [272, 38] width 16 height 5
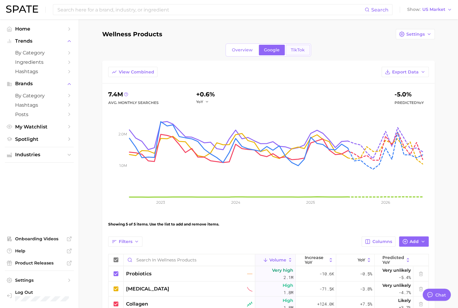
click at [293, 48] on span "TikTok" at bounding box center [298, 49] width 14 height 5
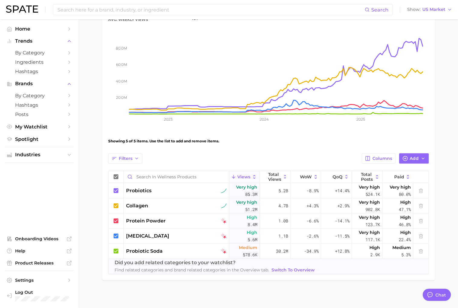
scroll to position [84, 0]
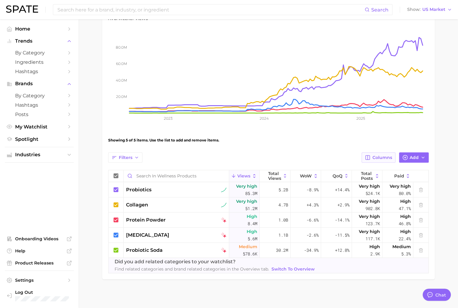
click at [386, 158] on span "Columns" at bounding box center [382, 157] width 20 height 5
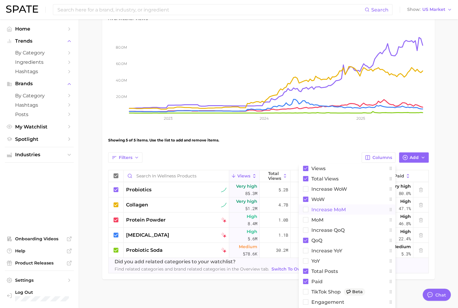
scroll to position [93, 0]
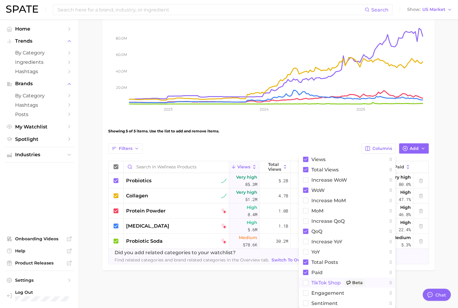
click at [326, 281] on span "TikTok Shop Beta" at bounding box center [338, 283] width 54 height 8
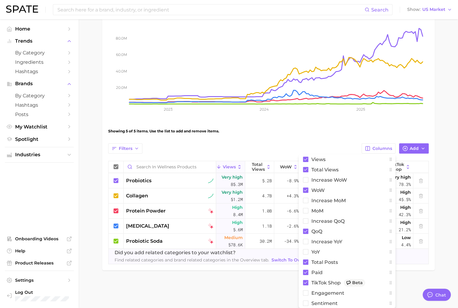
click at [265, 277] on main "Wellness Products Settings Overview Google TikTok View Combined Export Data 151…" at bounding box center [268, 113] width 379 height 374
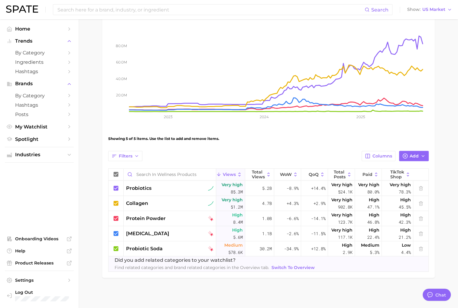
scroll to position [85, 0]
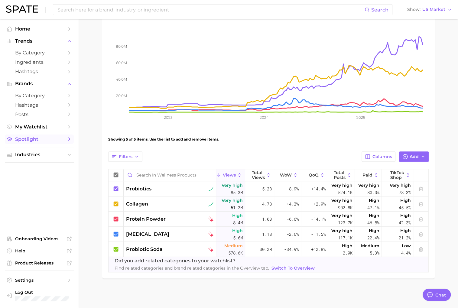
click at [45, 141] on span "Spotlight" at bounding box center [39, 139] width 48 height 6
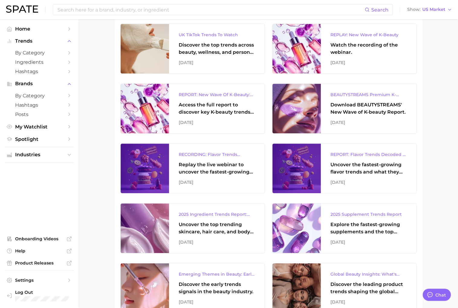
scroll to position [161, 0]
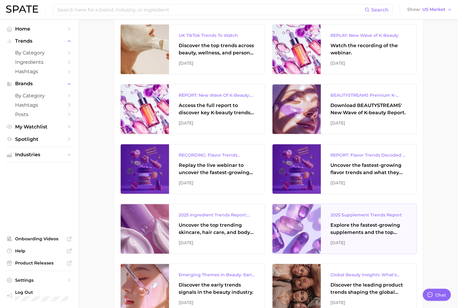
click at [333, 242] on div "[DATE]" at bounding box center [368, 242] width 76 height 7
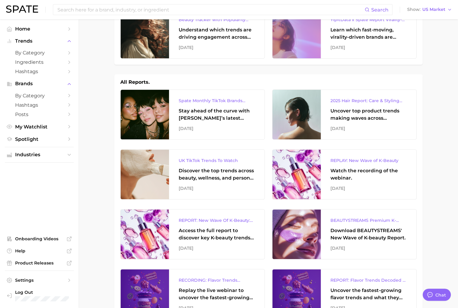
scroll to position [0, 0]
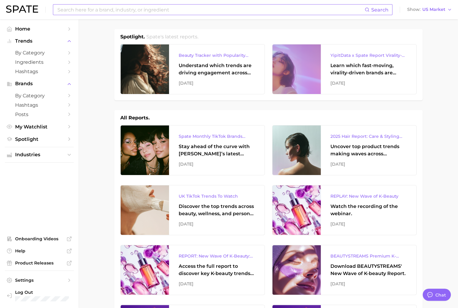
click at [106, 12] on input at bounding box center [211, 10] width 308 height 10
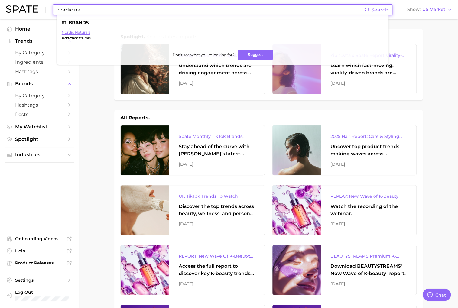
type input "nordic na"
click at [84, 31] on link "nordic naturals" at bounding box center [76, 32] width 29 height 5
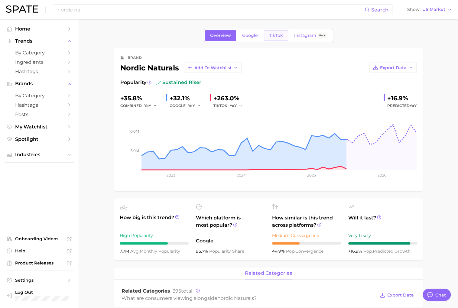
click at [267, 38] on link "TikTok" at bounding box center [276, 35] width 24 height 11
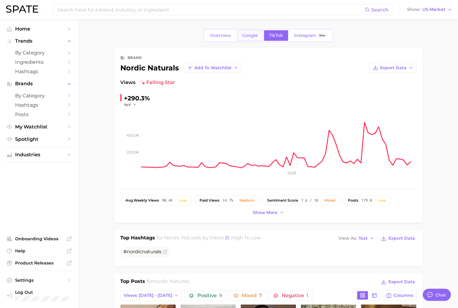
click at [257, 37] on link "Google" at bounding box center [250, 35] width 26 height 11
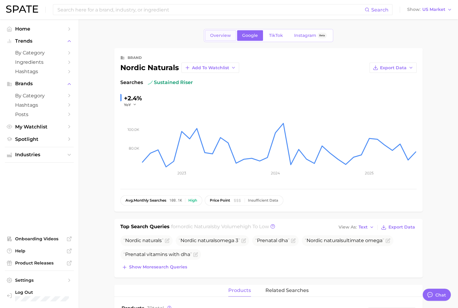
click at [210, 37] on span "Overview" at bounding box center [220, 35] width 21 height 5
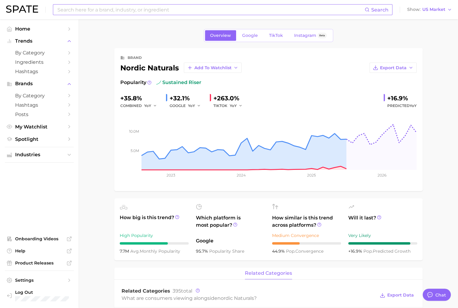
click at [119, 10] on input at bounding box center [211, 10] width 308 height 10
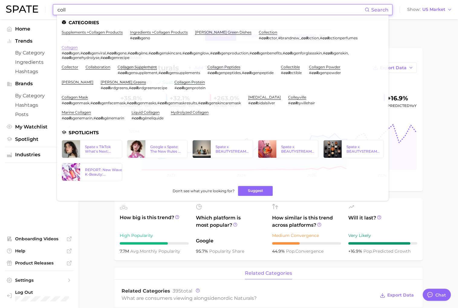
type input "coll"
click at [73, 45] on link "collagen" at bounding box center [70, 47] width 16 height 5
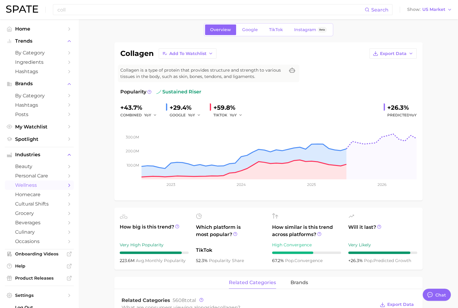
scroll to position [29, 0]
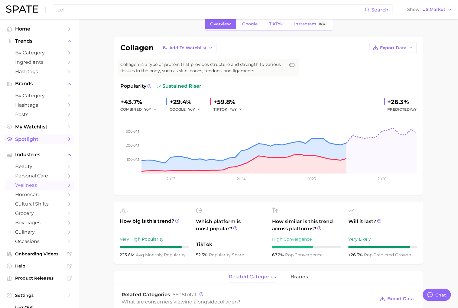
click at [43, 142] on span "Spotlight" at bounding box center [39, 139] width 48 height 6
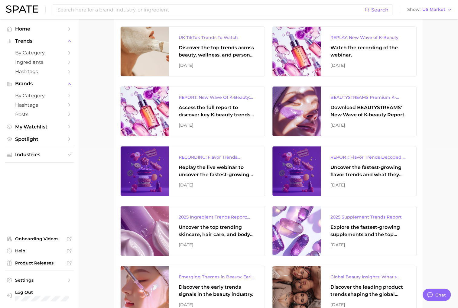
scroll to position [160, 0]
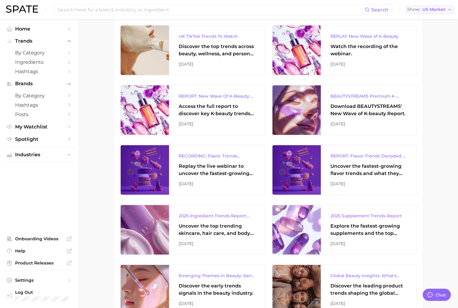
click at [436, 11] on span "US Market" at bounding box center [433, 9] width 23 height 3
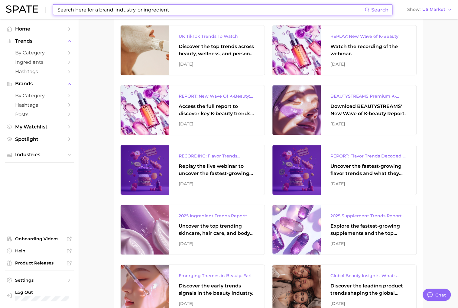
click at [108, 10] on input at bounding box center [211, 10] width 308 height 10
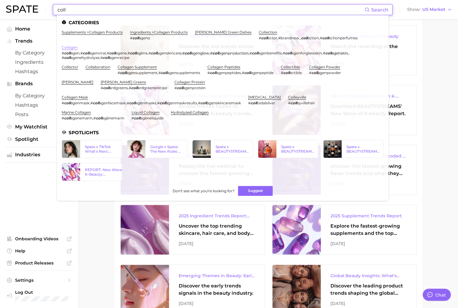
type input "coll"
click at [66, 48] on link "collagen" at bounding box center [70, 47] width 16 height 5
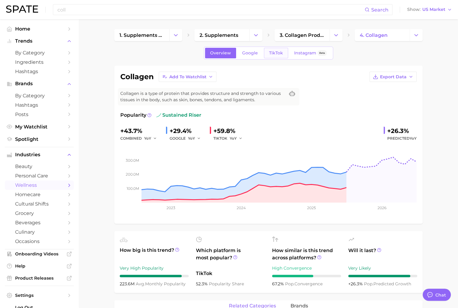
click at [268, 56] on link "TikTok" at bounding box center [276, 53] width 24 height 11
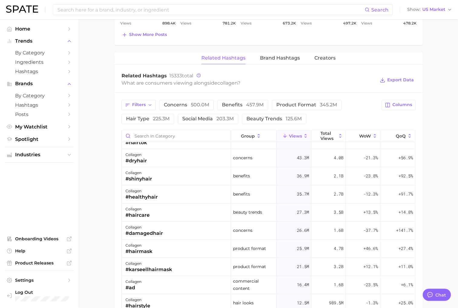
scroll to position [451, 0]
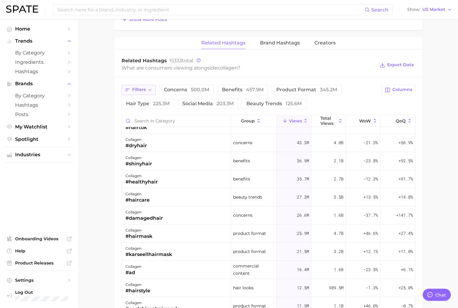
click at [149, 91] on button "Filters" at bounding box center [138, 90] width 34 height 10
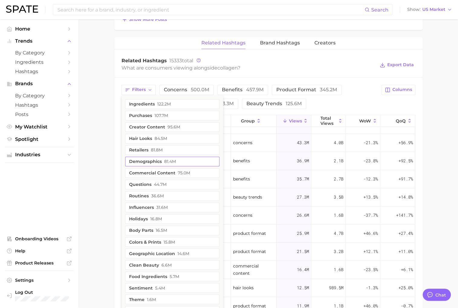
click at [180, 160] on button "demographics 81.4m" at bounding box center [172, 161] width 94 height 10
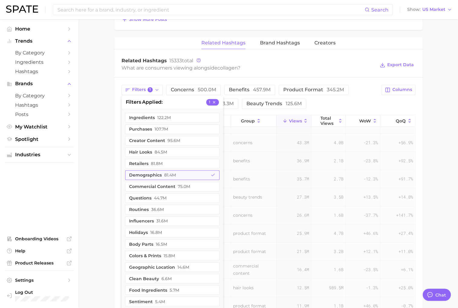
scroll to position [0, 0]
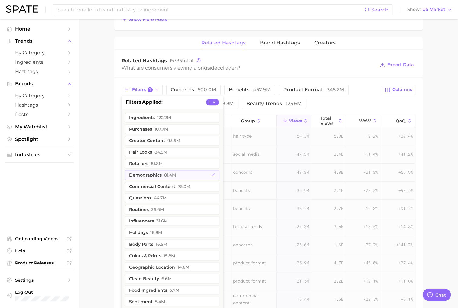
click at [103, 165] on main "1. supplements & ingestibles 2. supplements 3. collagen products 4. collagen Ov…" at bounding box center [268, 14] width 379 height 892
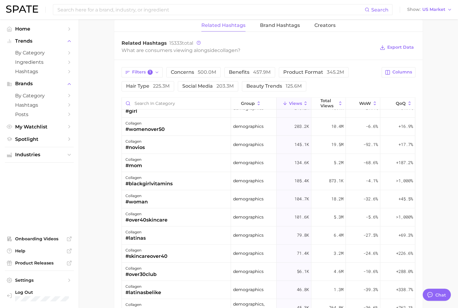
scroll to position [473, 0]
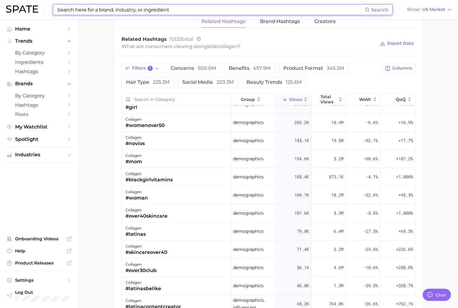
click at [109, 14] on input at bounding box center [211, 10] width 308 height 10
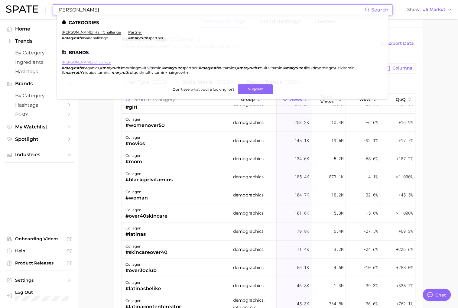
type input "[PERSON_NAME]"
click at [83, 64] on link "[PERSON_NAME] organics" at bounding box center [86, 62] width 49 height 5
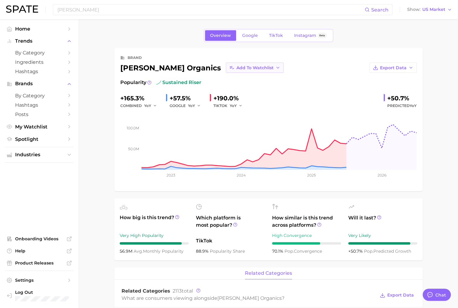
click at [236, 69] on span "Add to Watchlist" at bounding box center [254, 67] width 37 height 5
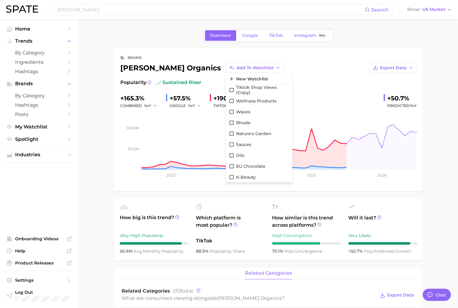
click at [291, 61] on div "brand [PERSON_NAME] organics Add to Watchlist New Watchlist Tiktok Shop Views (…" at bounding box center [268, 63] width 296 height 19
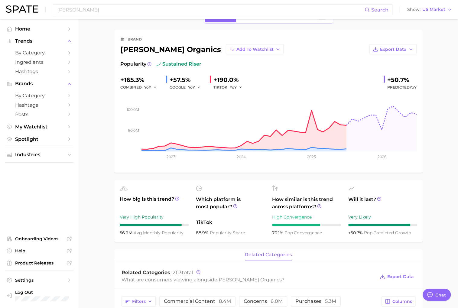
scroll to position [18, 0]
